Goal: Task Accomplishment & Management: Use online tool/utility

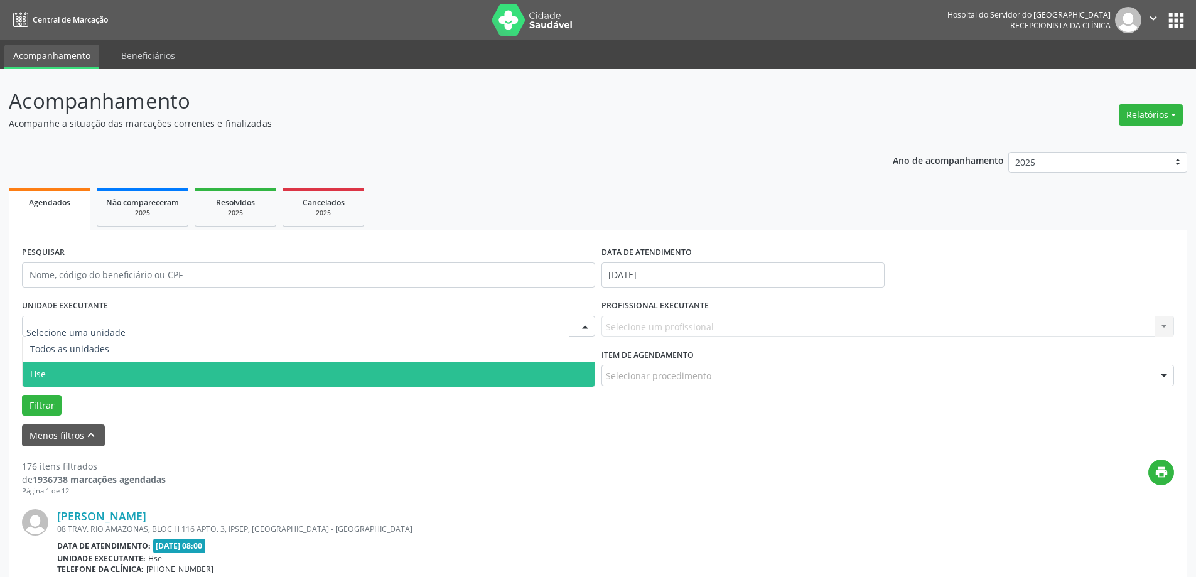
click at [54, 385] on span "Hse" at bounding box center [309, 374] width 572 height 25
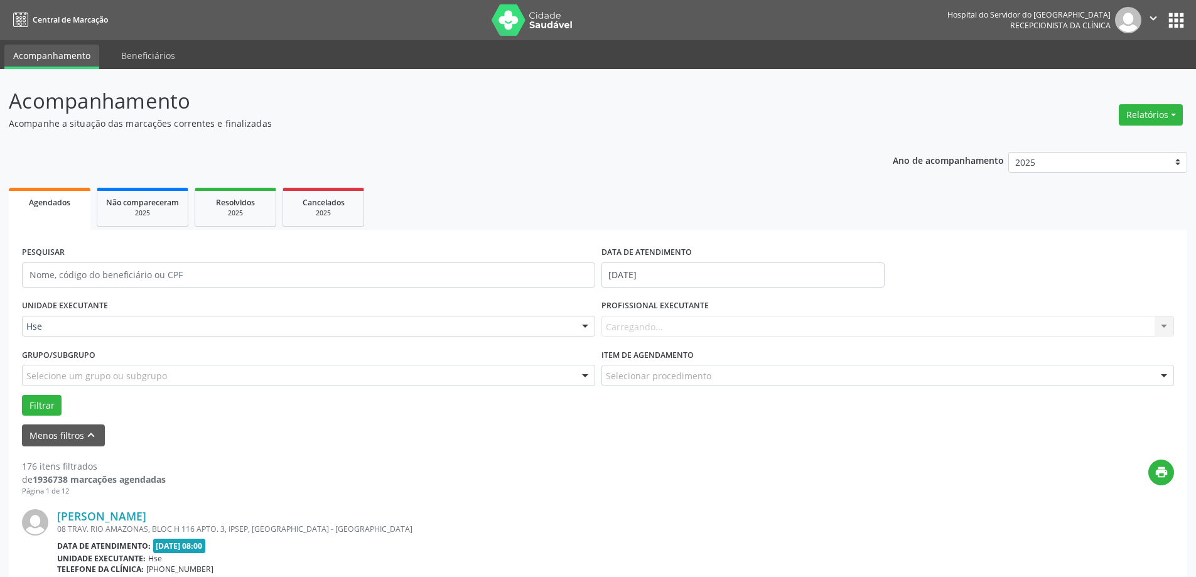
click at [679, 327] on div "Carregando... Nenhum resultado encontrado para: " " Não há nenhuma opção para s…" at bounding box center [888, 326] width 573 height 21
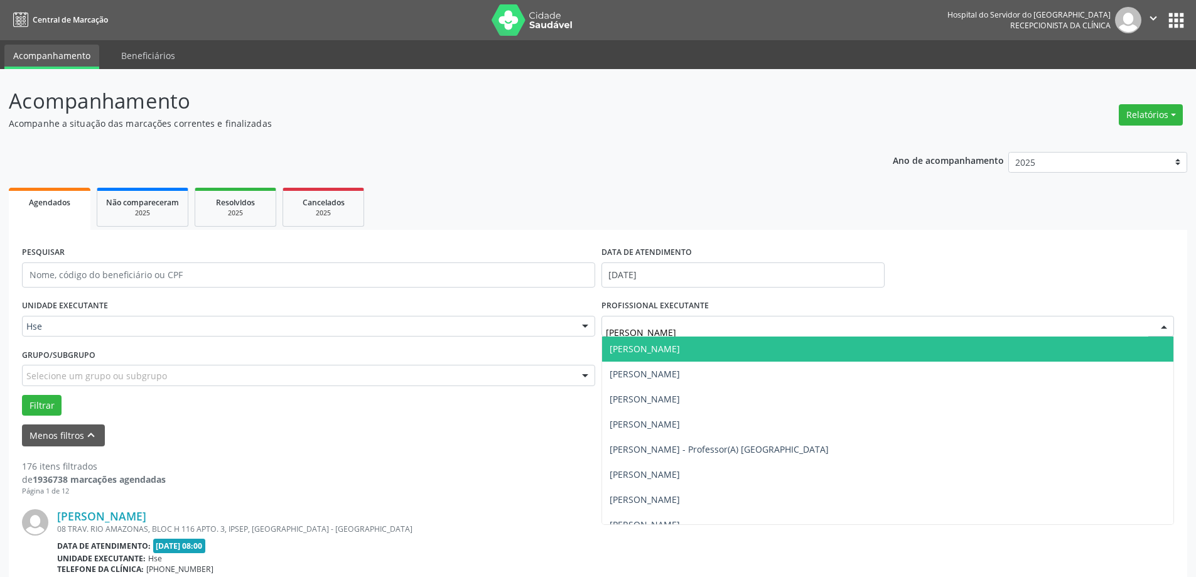
type input "[PERSON_NAME]"
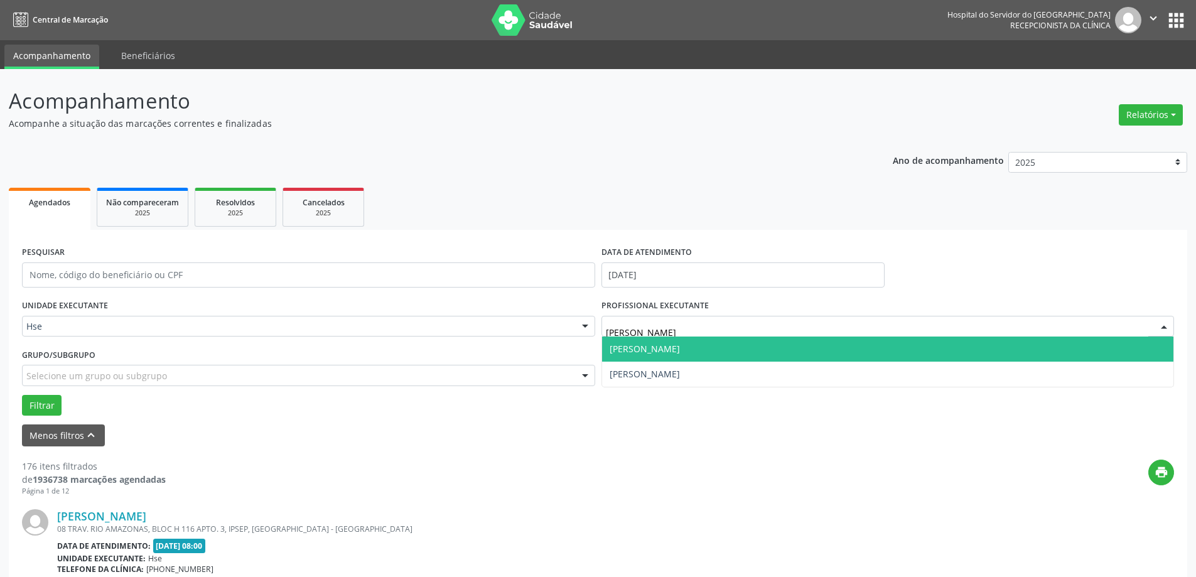
click at [647, 364] on span "[PERSON_NAME]" at bounding box center [888, 374] width 572 height 25
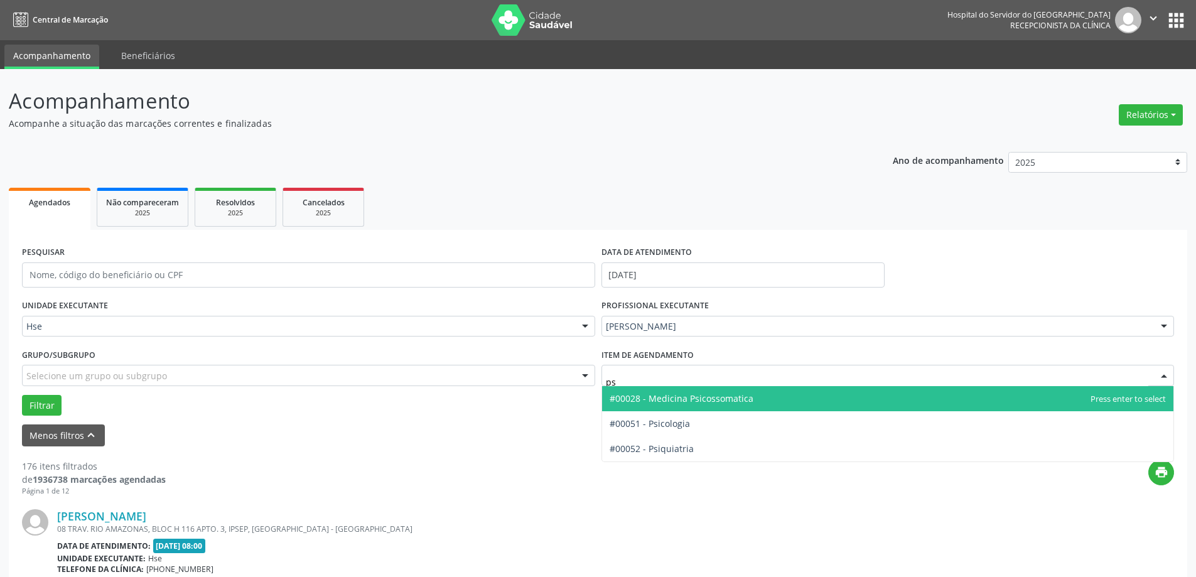
type input "psi"
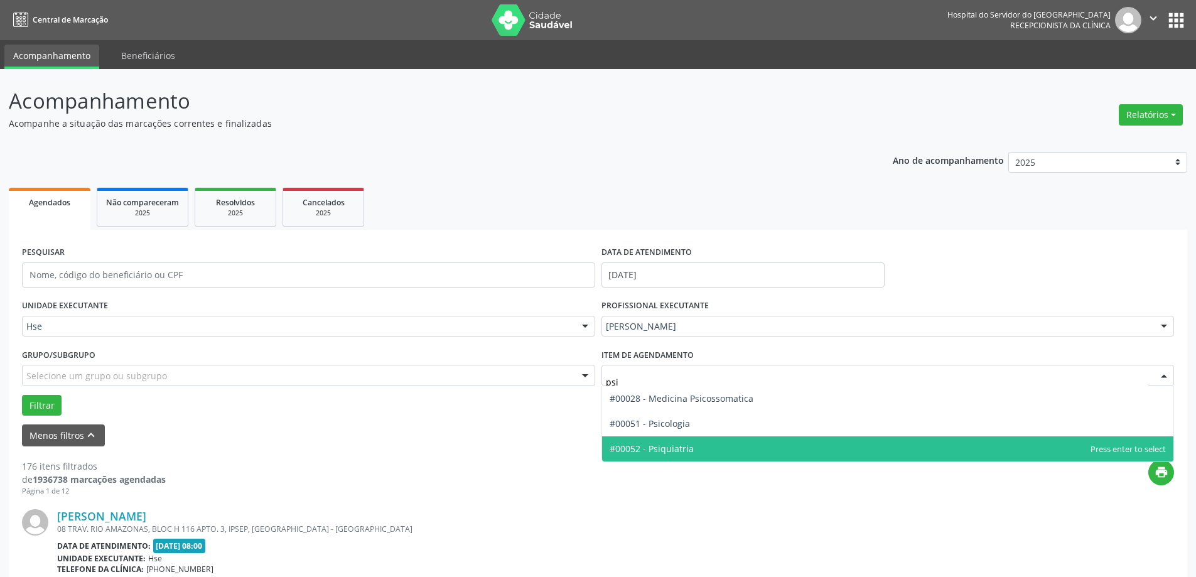
click at [654, 455] on span "#00052 - Psiquiatria" at bounding box center [888, 448] width 572 height 25
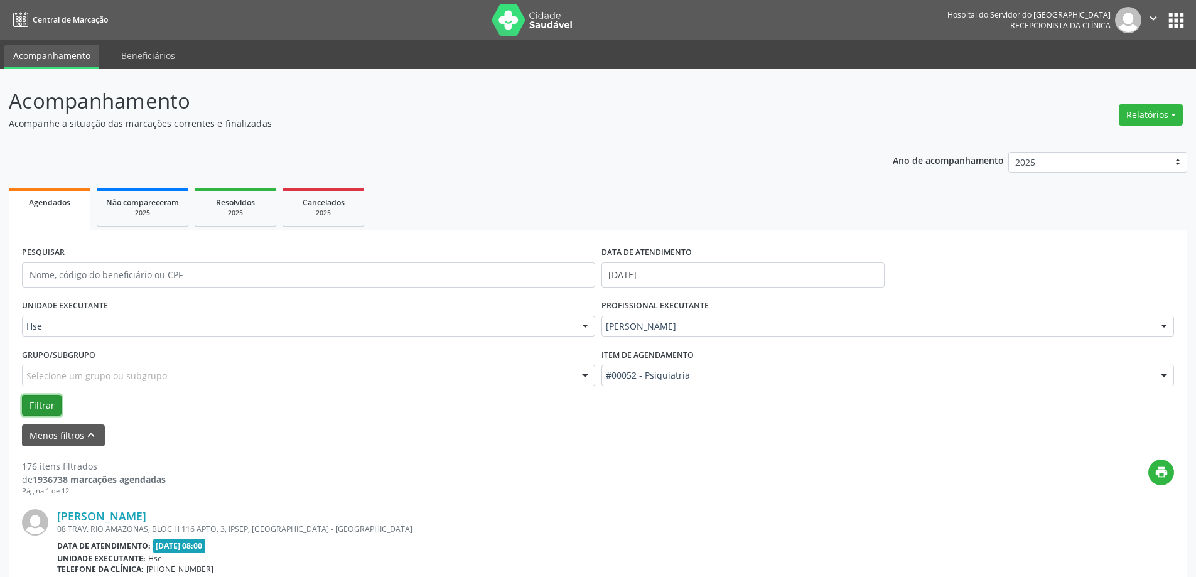
click at [43, 402] on button "Filtrar" at bounding box center [42, 405] width 40 height 21
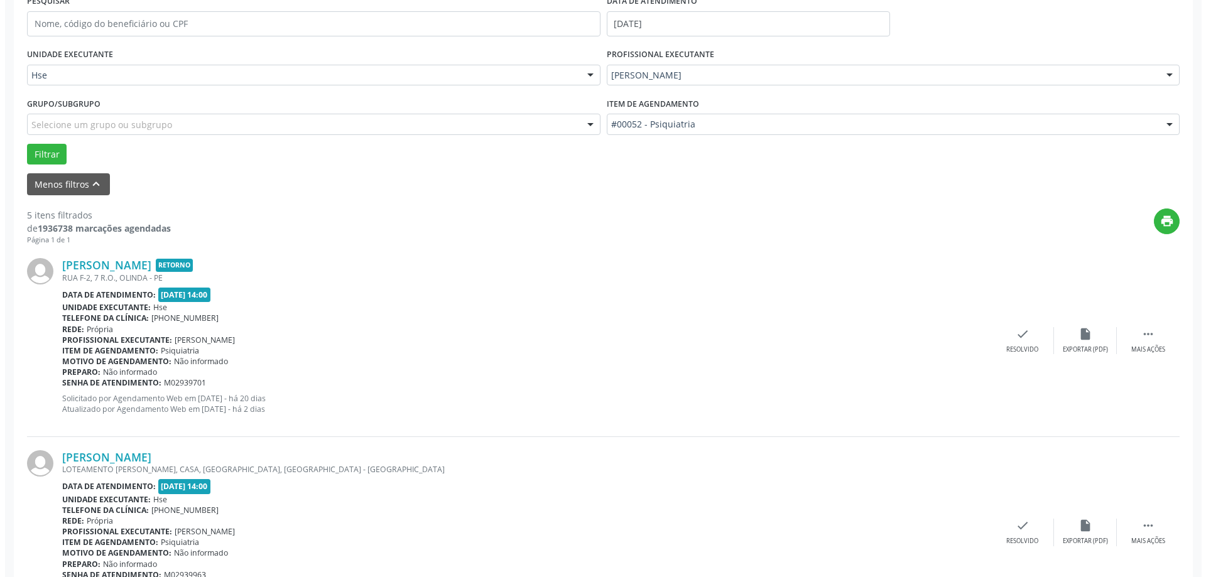
scroll to position [314, 0]
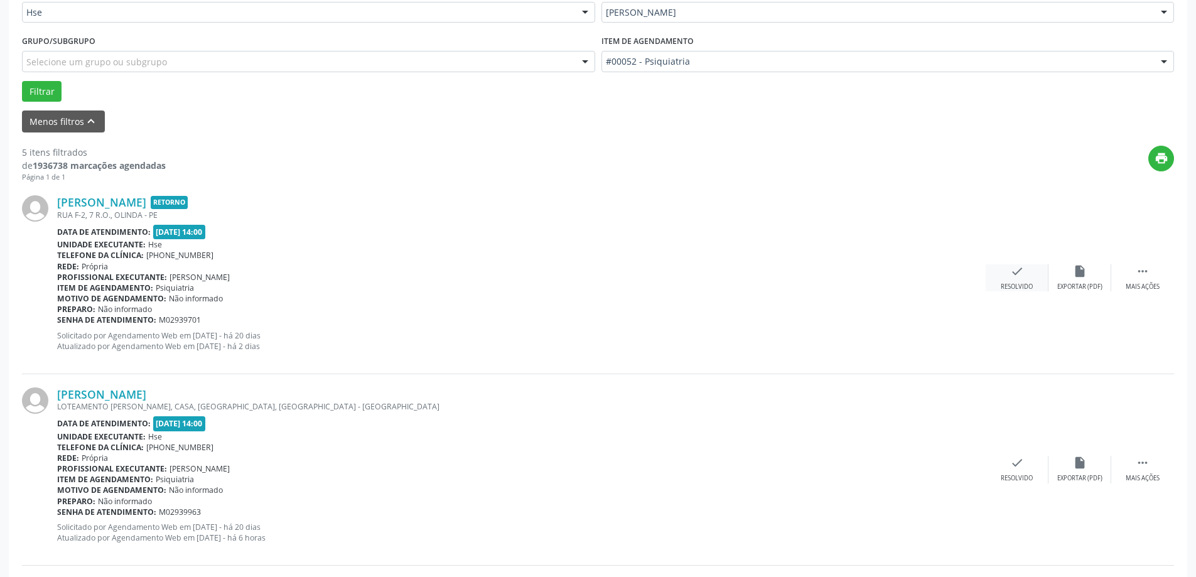
click at [1018, 264] on icon "check" at bounding box center [1017, 271] width 14 height 14
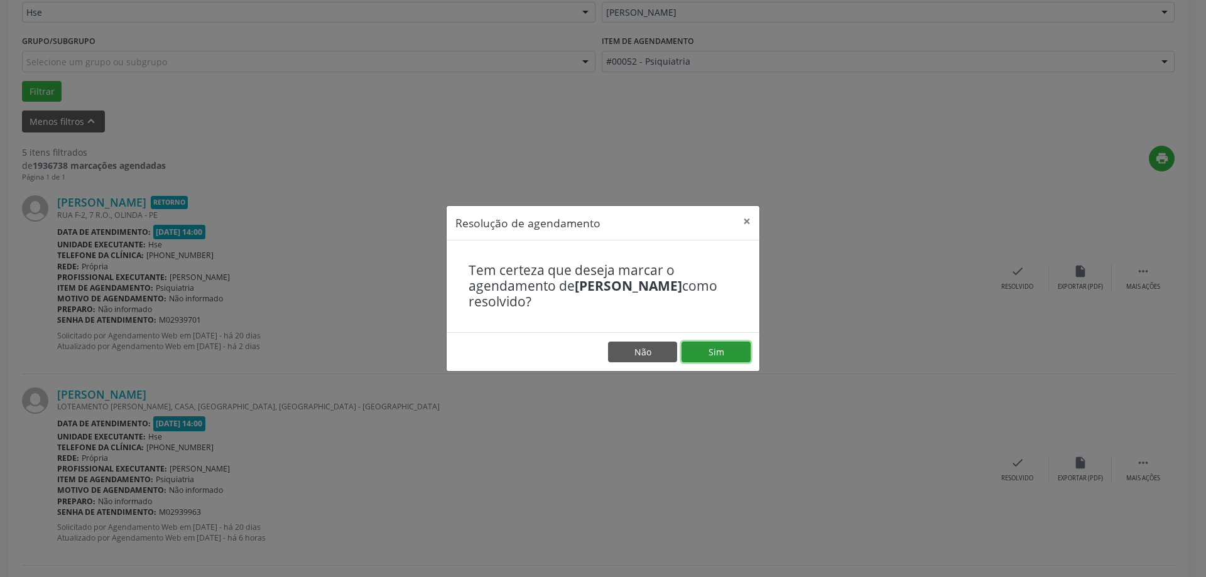
click at [728, 345] on button "Sim" at bounding box center [715, 352] width 69 height 21
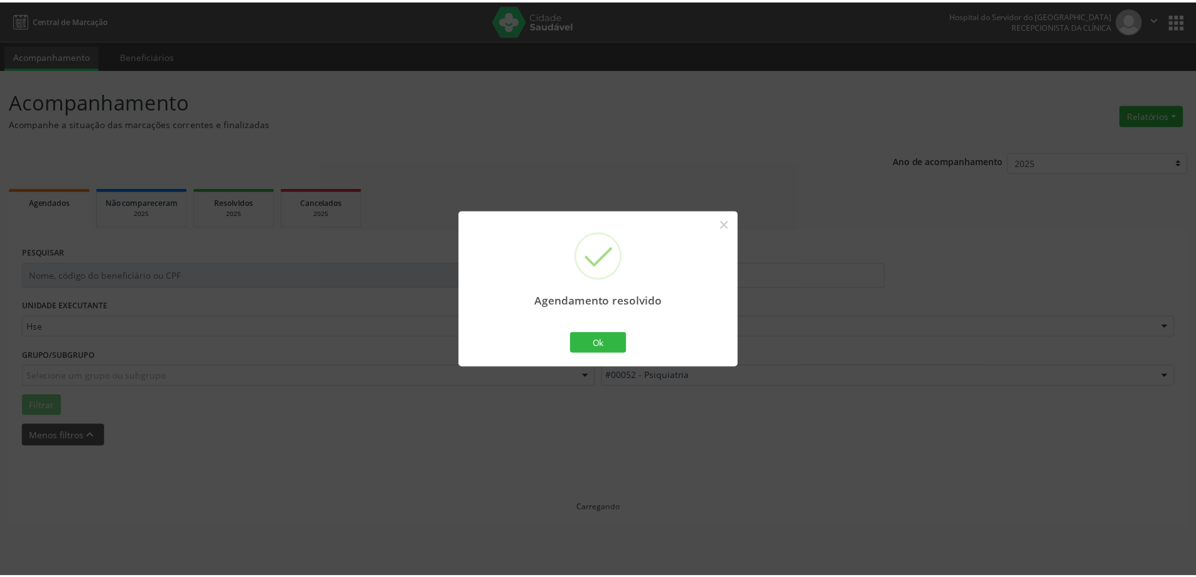
scroll to position [0, 0]
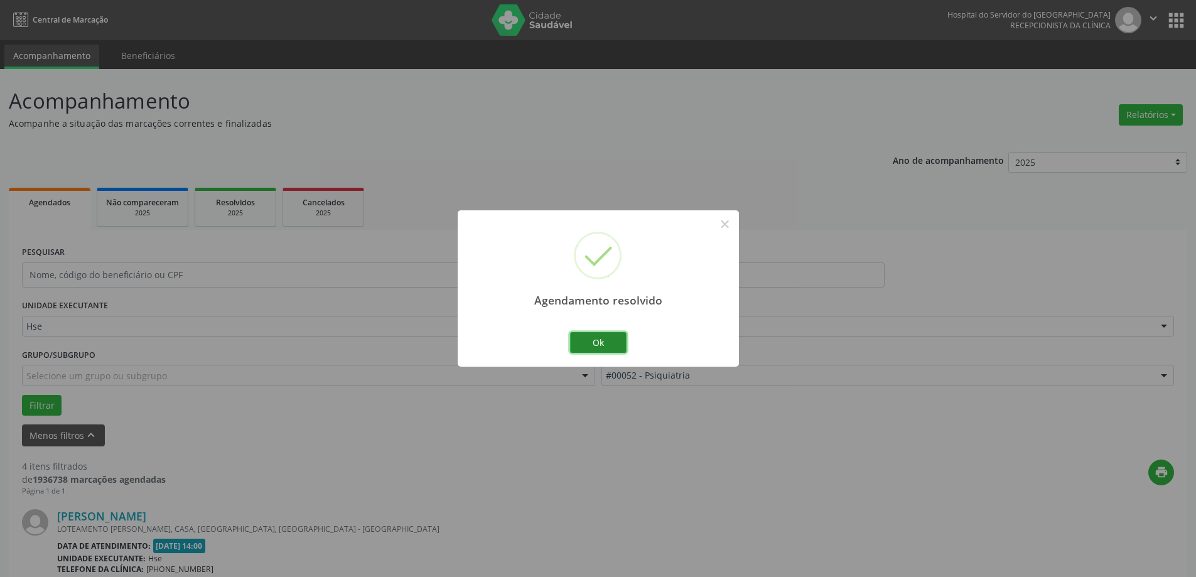
click at [605, 337] on button "Ok" at bounding box center [598, 342] width 57 height 21
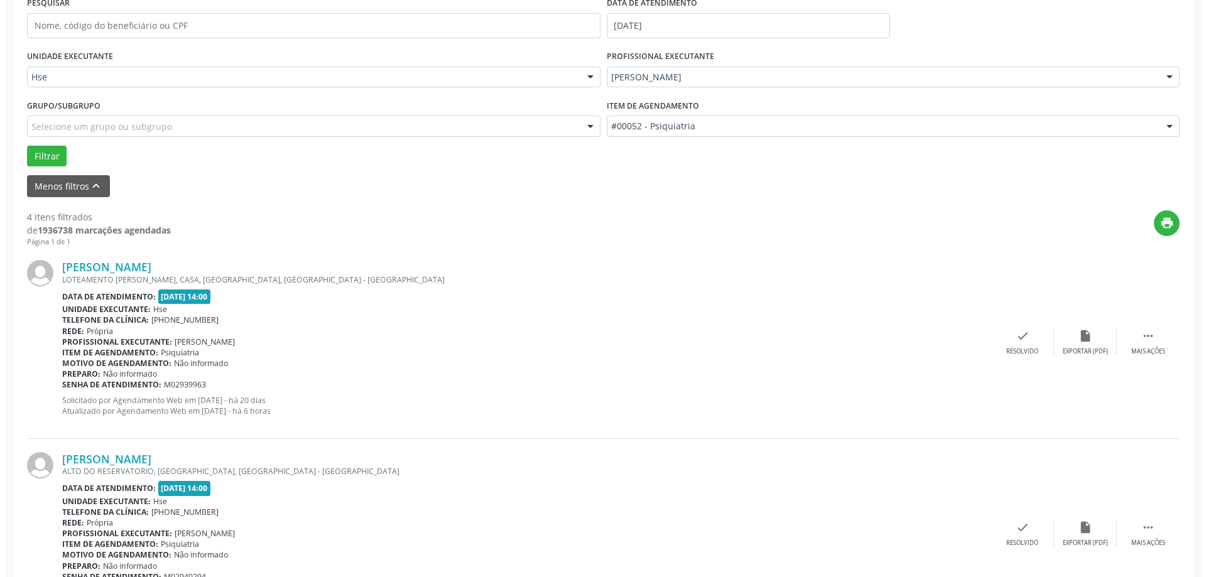
scroll to position [251, 0]
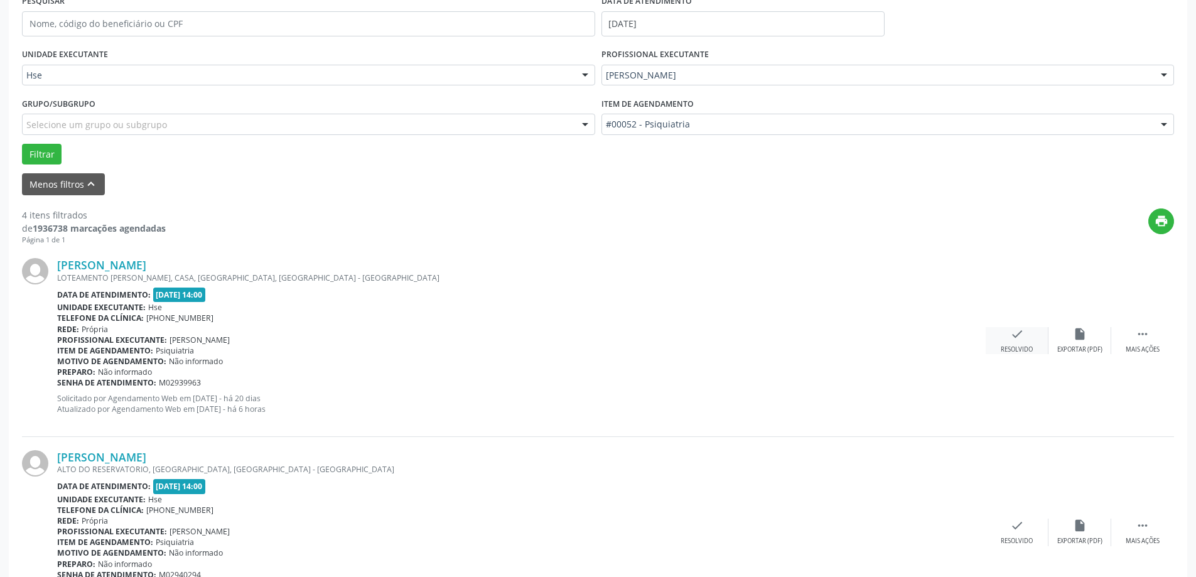
click at [1017, 345] on div "Resolvido" at bounding box center [1017, 349] width 32 height 9
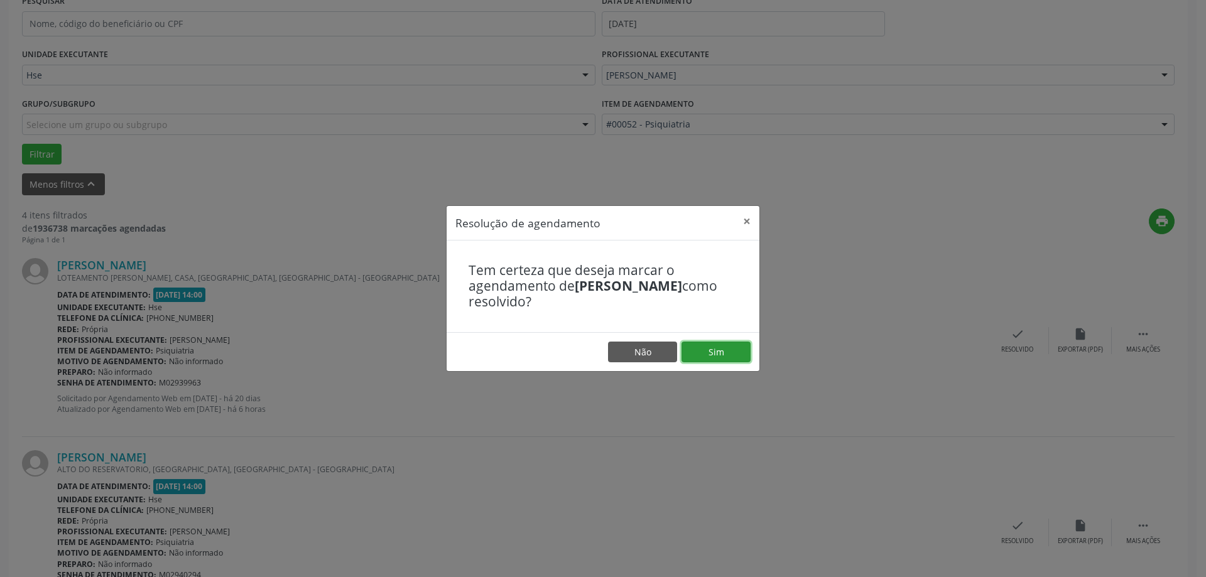
click at [728, 351] on button "Sim" at bounding box center [715, 352] width 69 height 21
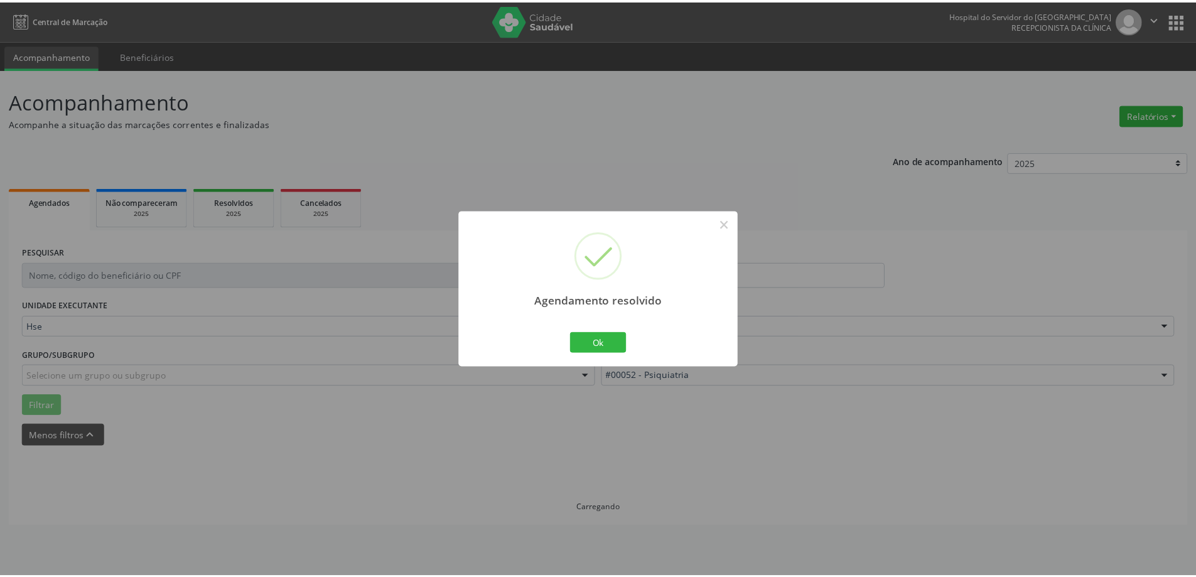
scroll to position [0, 0]
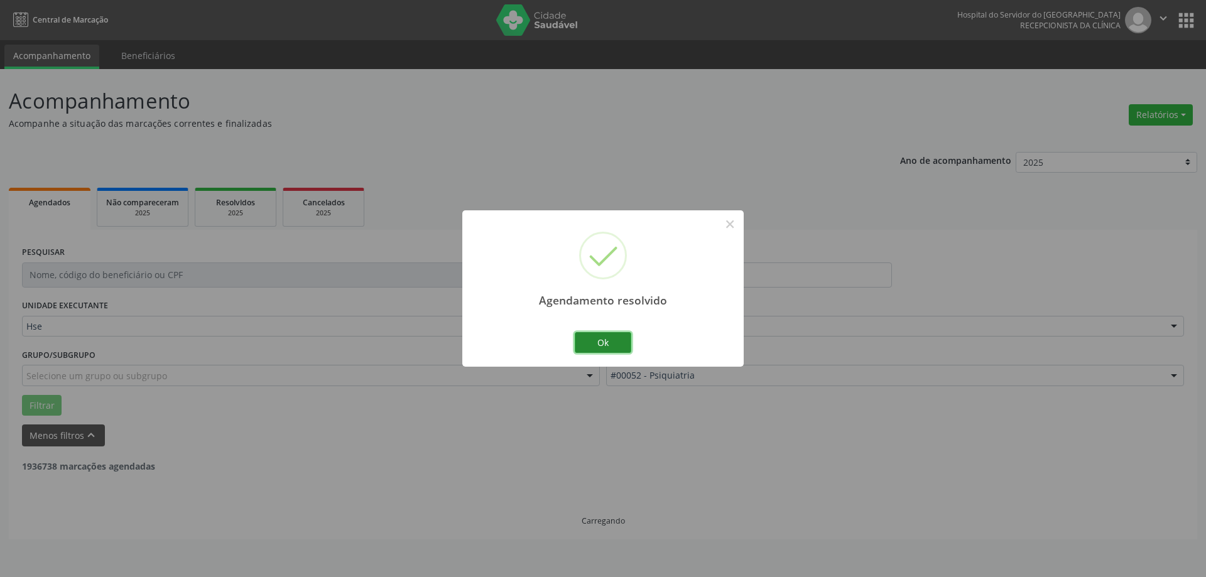
click at [616, 344] on button "Ok" at bounding box center [603, 342] width 57 height 21
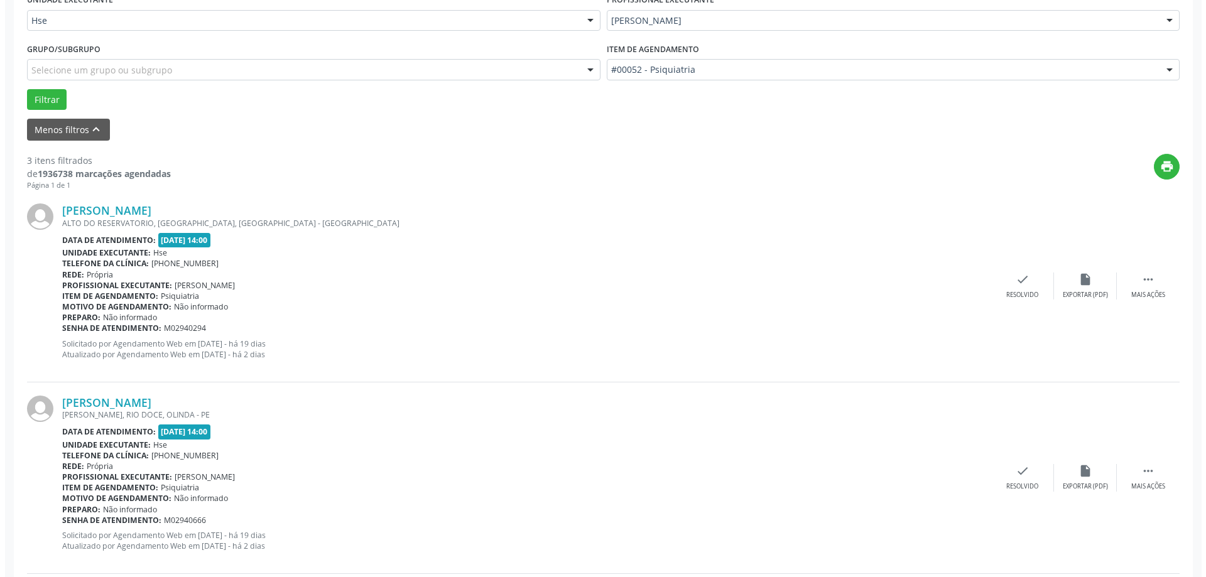
scroll to position [314, 0]
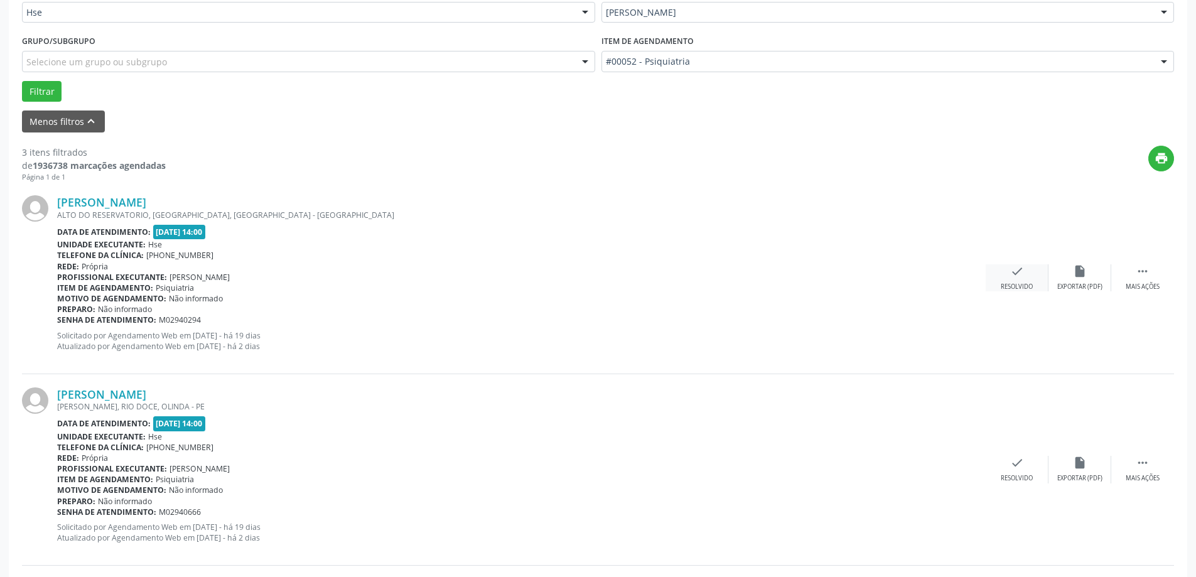
click at [998, 275] on div "check Resolvido" at bounding box center [1017, 277] width 63 height 27
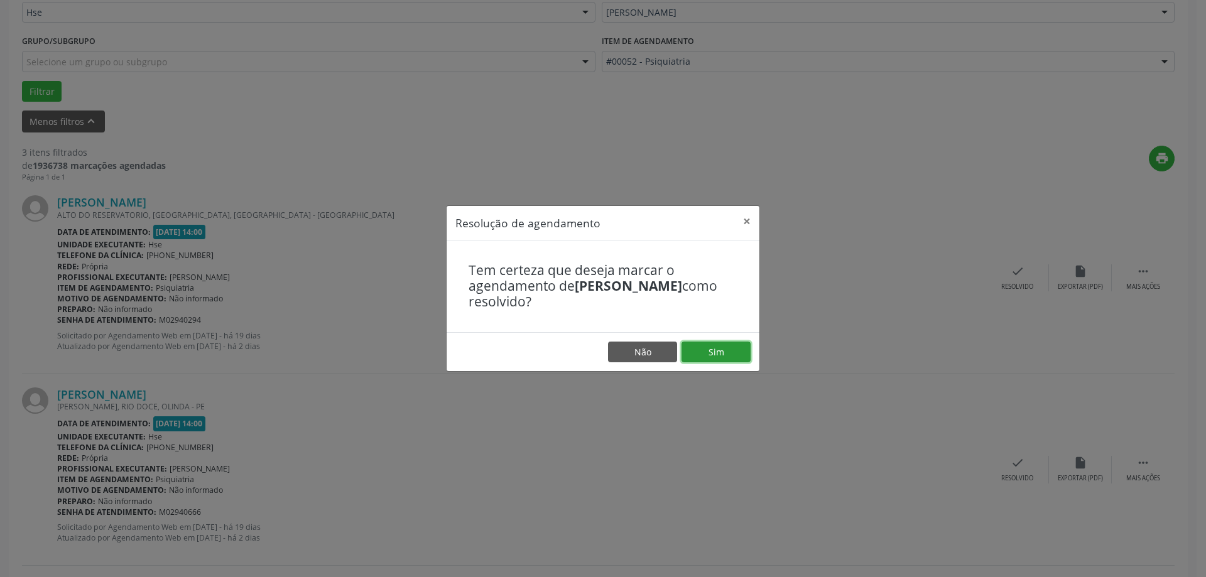
click at [715, 357] on button "Sim" at bounding box center [715, 352] width 69 height 21
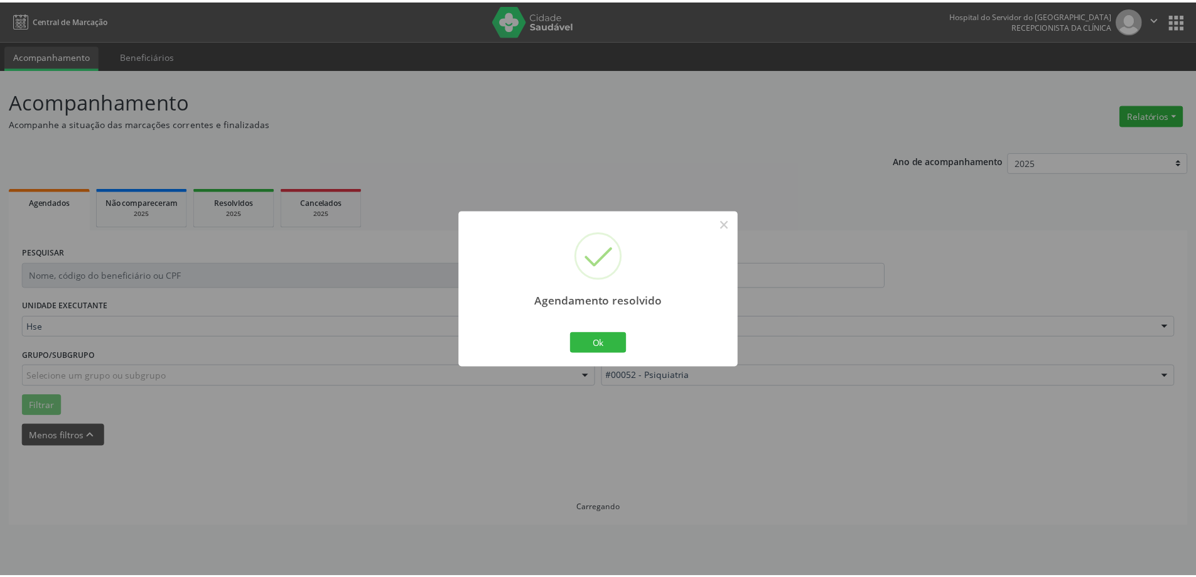
scroll to position [0, 0]
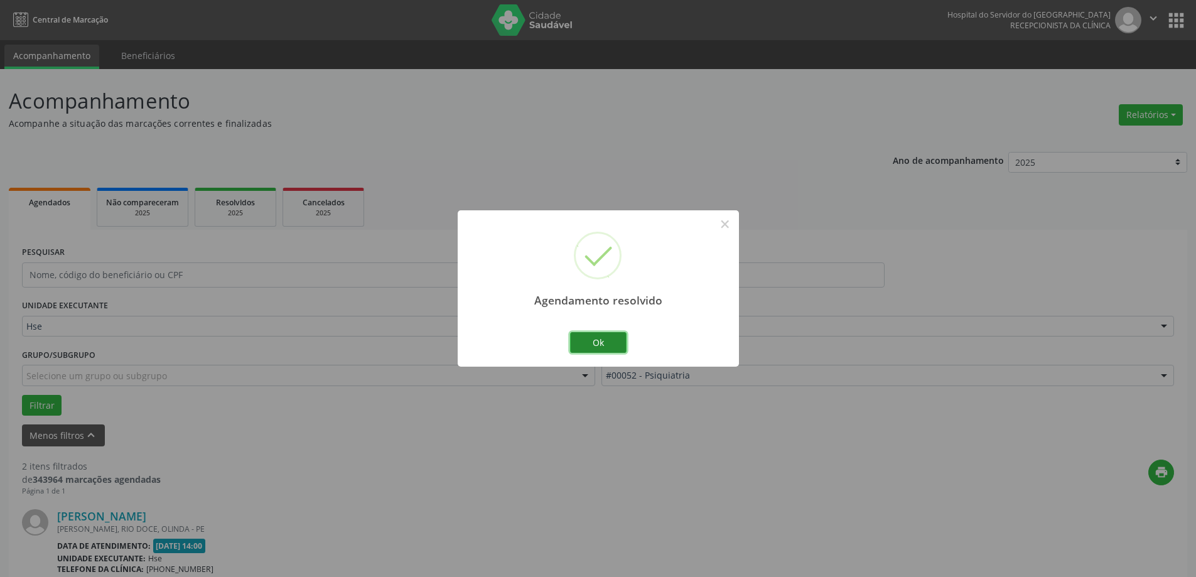
click at [605, 348] on button "Ok" at bounding box center [598, 342] width 57 height 21
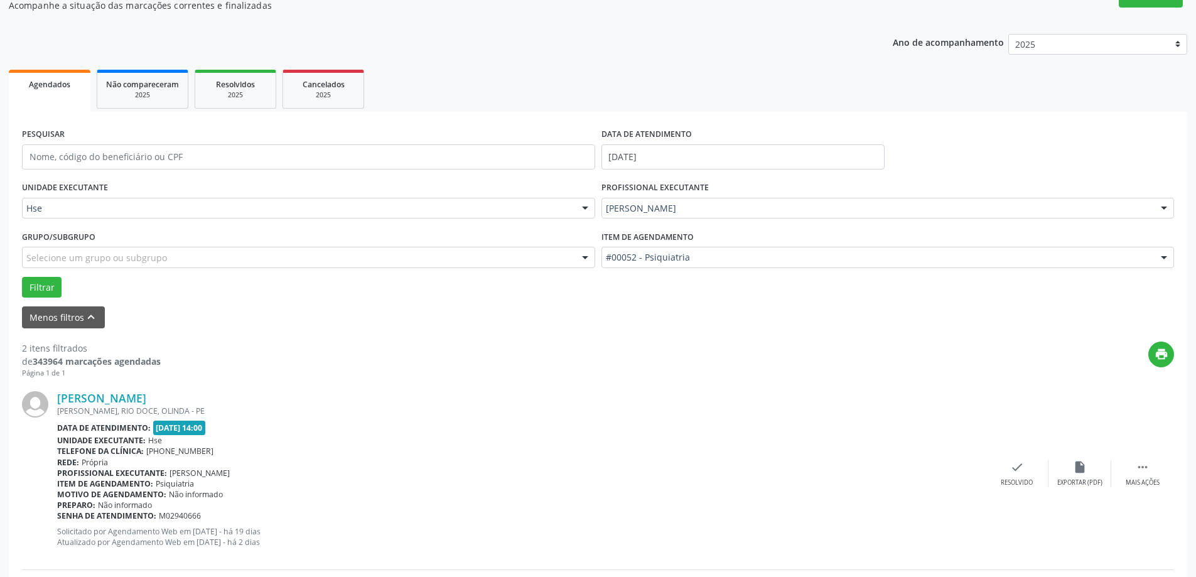
scroll to position [126, 0]
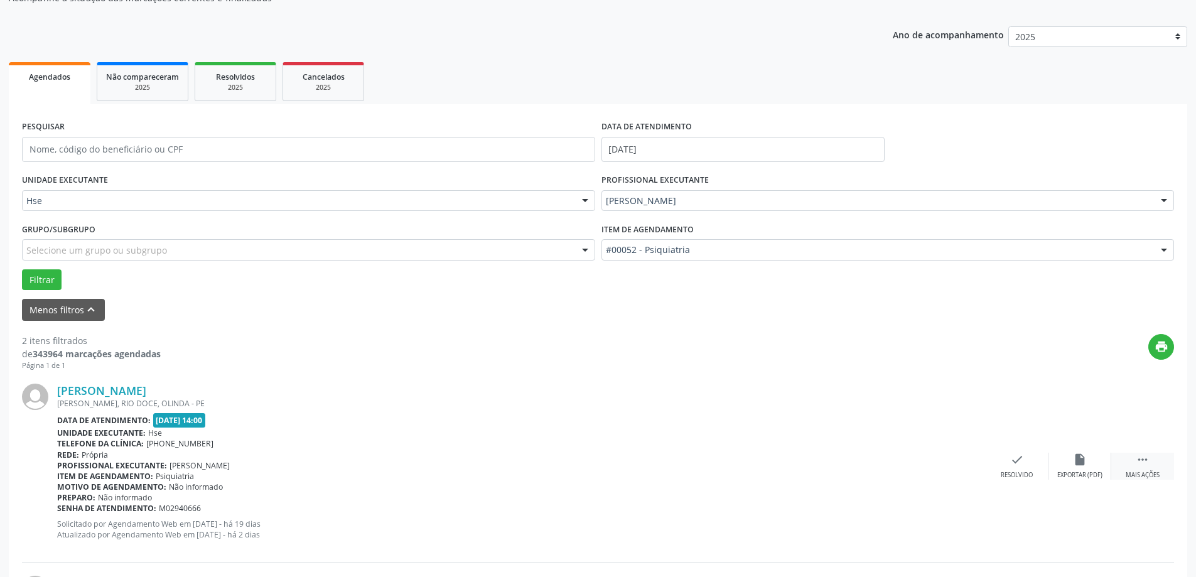
click at [1149, 463] on icon "" at bounding box center [1143, 460] width 14 height 14
click at [1073, 459] on icon "alarm_off" at bounding box center [1080, 460] width 14 height 14
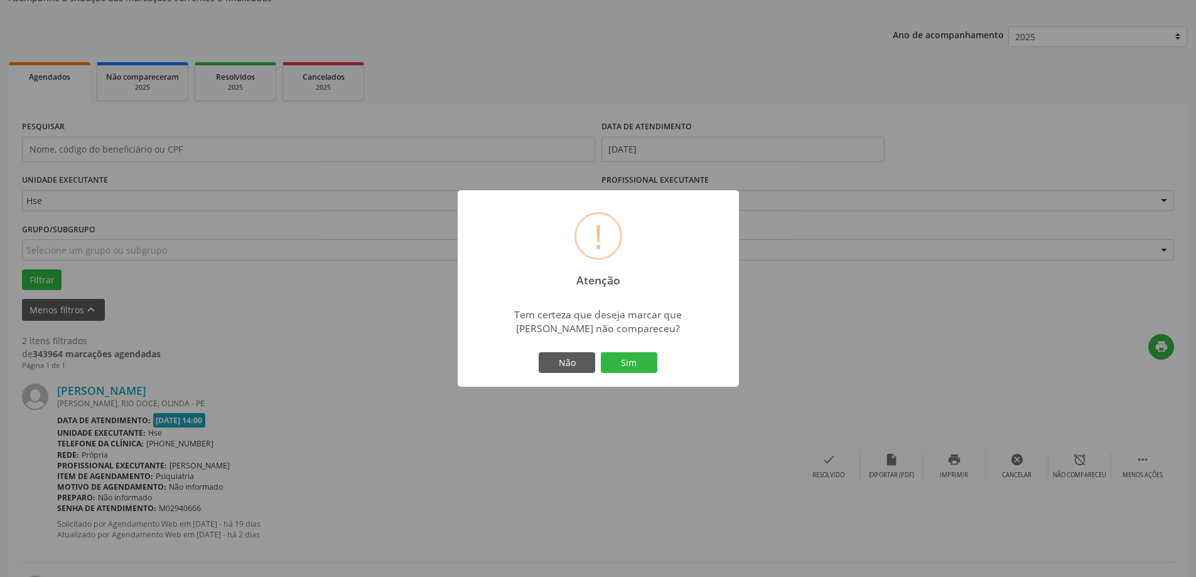
click at [622, 346] on div "! Atenção × Tem certeza que deseja marcar que [PERSON_NAME] não compareceu? Não…" at bounding box center [598, 288] width 281 height 197
click at [626, 359] on button "Sim" at bounding box center [629, 362] width 57 height 21
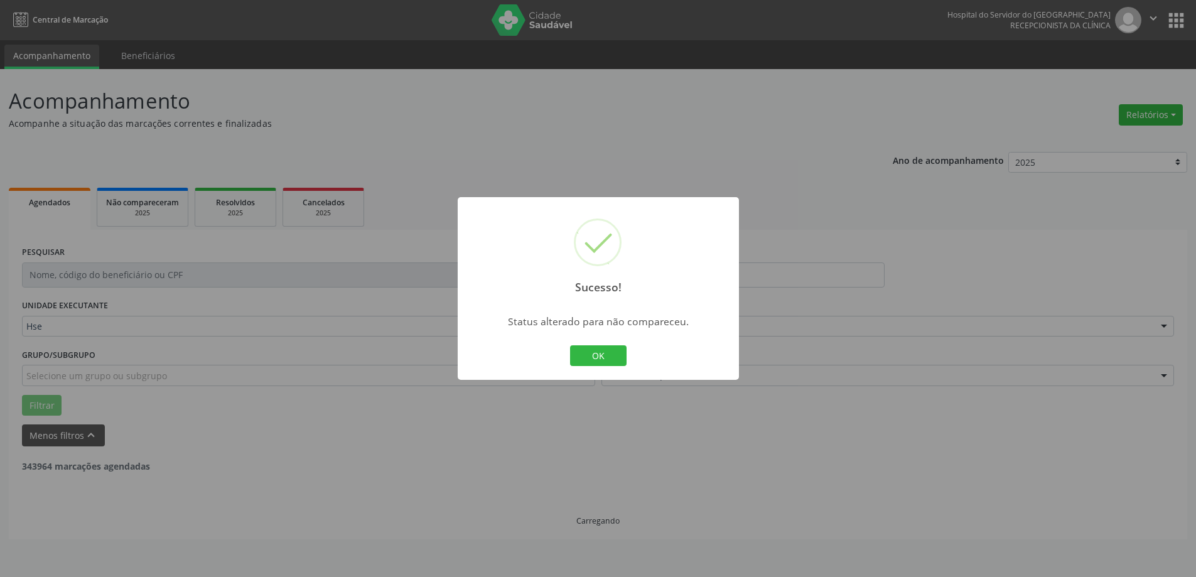
scroll to position [0, 0]
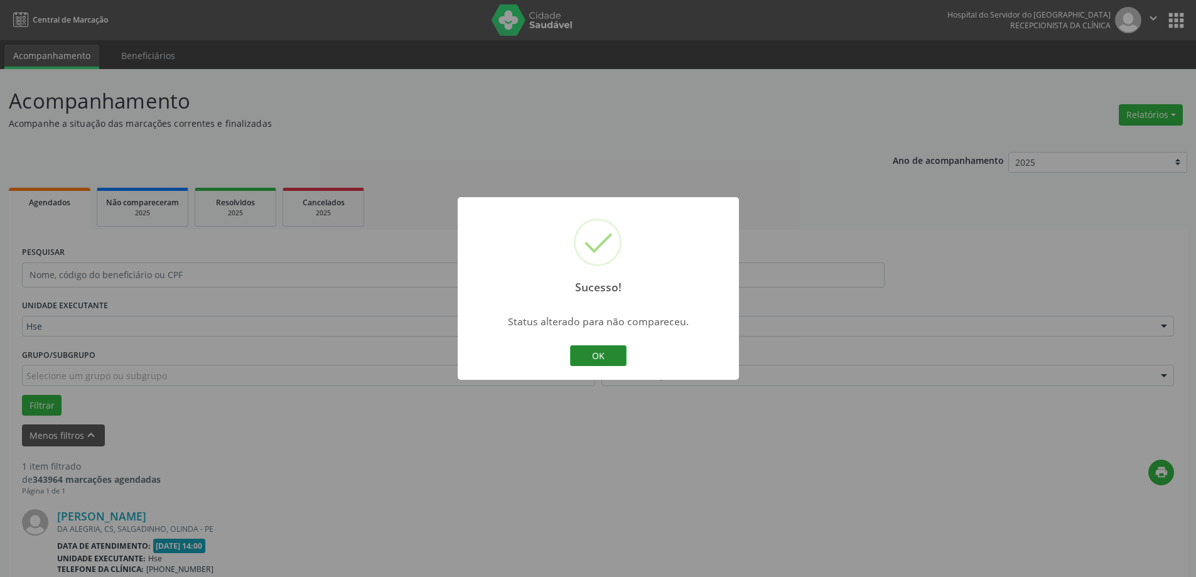
click at [583, 355] on button "OK" at bounding box center [598, 355] width 57 height 21
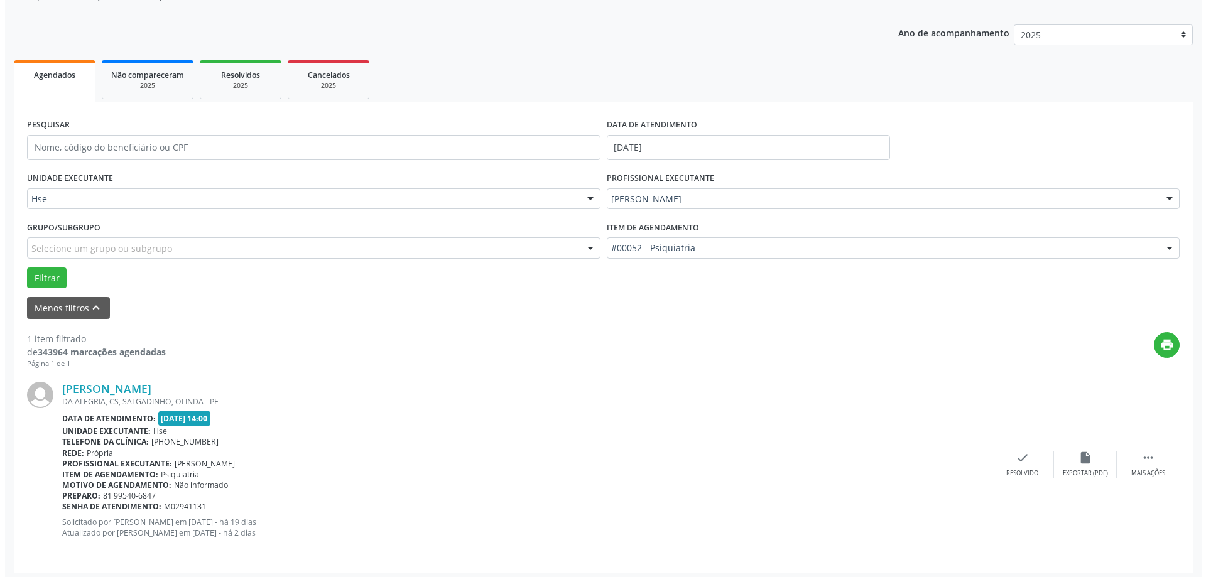
scroll to position [132, 0]
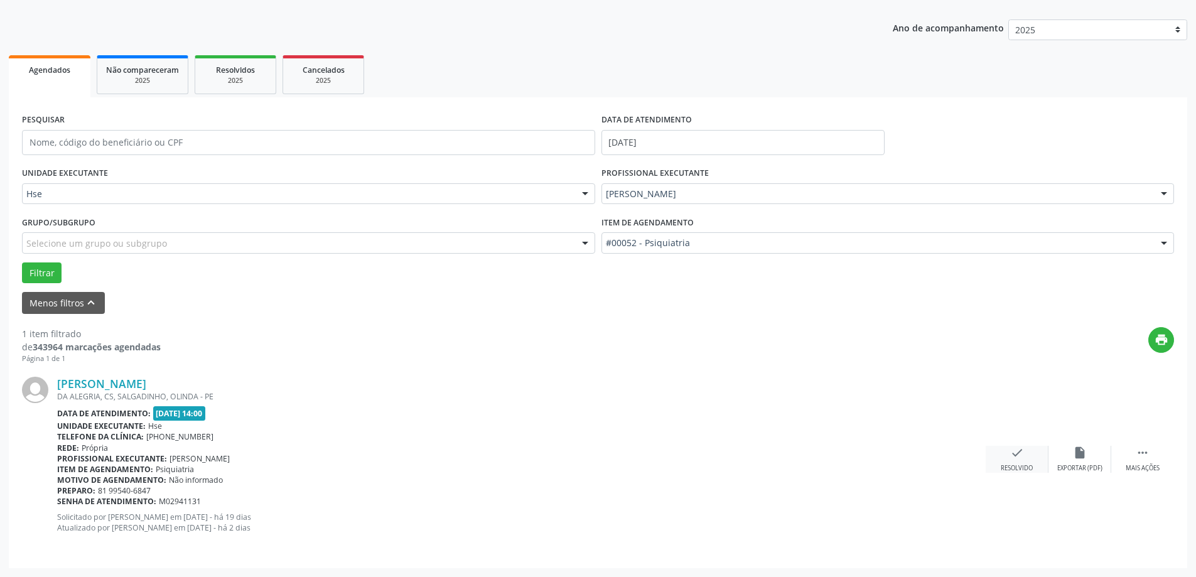
click at [1008, 447] on div "check Resolvido" at bounding box center [1017, 459] width 63 height 27
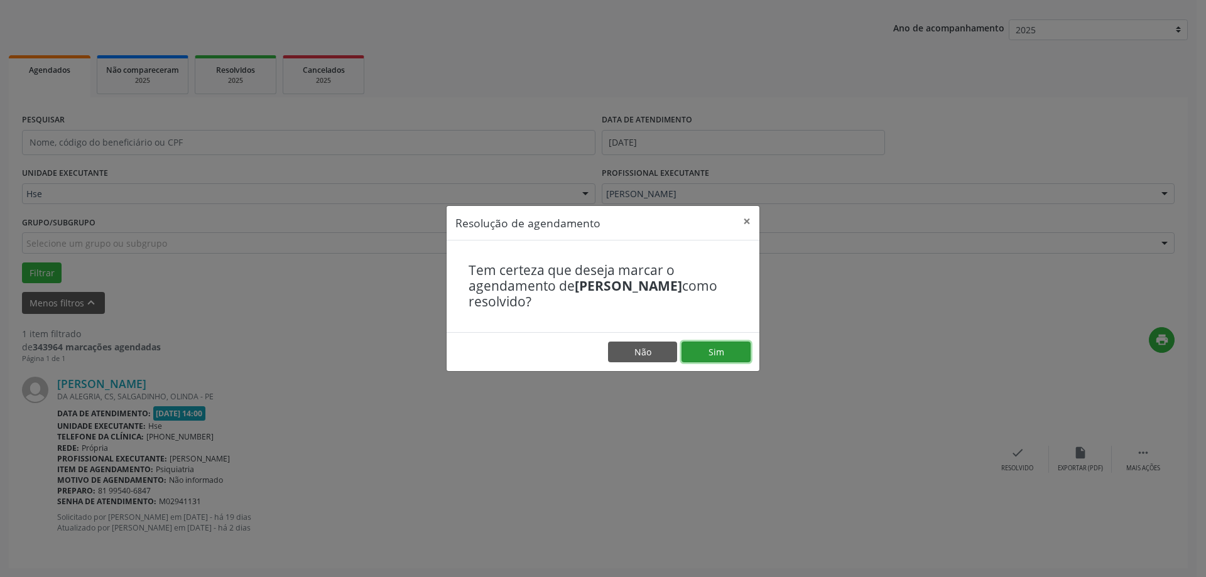
click at [708, 357] on button "Sim" at bounding box center [715, 352] width 69 height 21
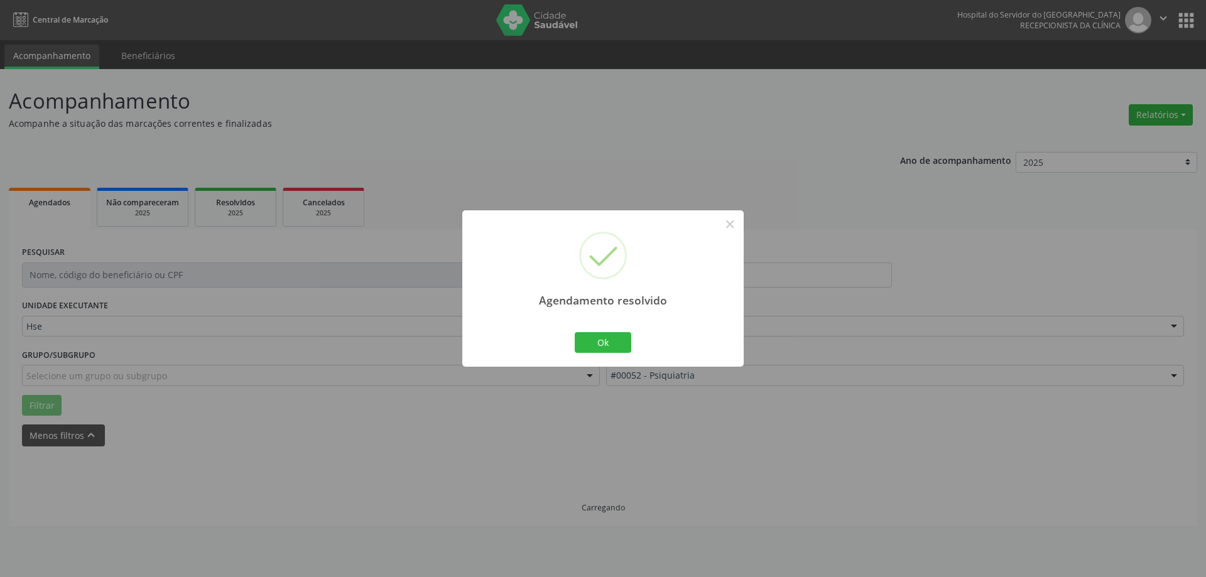
scroll to position [0, 0]
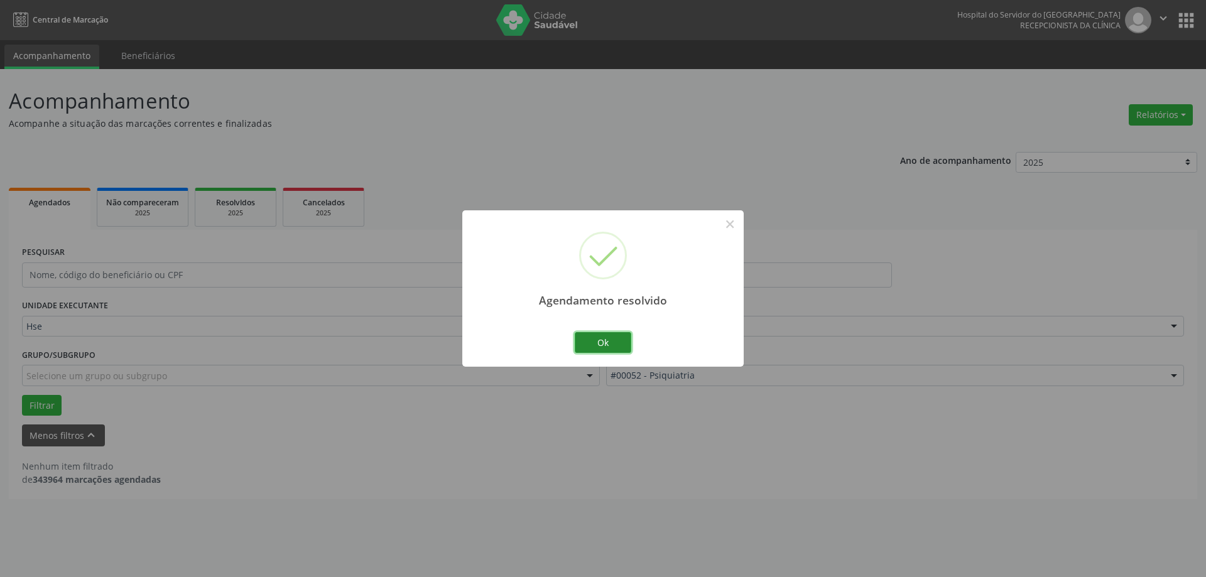
click at [613, 346] on button "Ok" at bounding box center [603, 342] width 57 height 21
